Goal: Find specific page/section: Find specific page/section

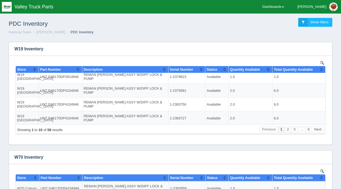
scroll to position [165, 0]
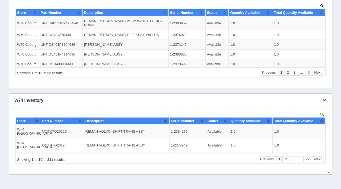
click at [321, 114] on img at bounding box center [322, 115] width 4 height 4
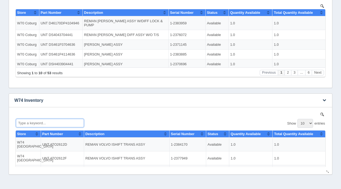
click at [40, 121] on input "Type a keyword..." at bounding box center [50, 123] width 68 height 8
type input "r"
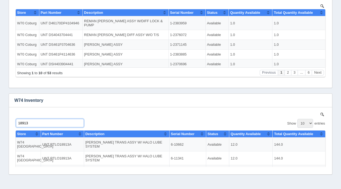
scroll to position [0, 0]
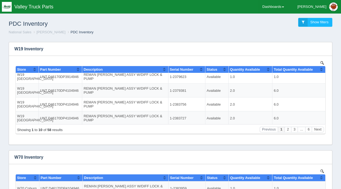
type input "18913"
